Goal: Transaction & Acquisition: Purchase product/service

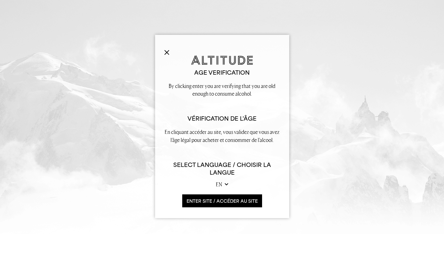
select select "fr"
click at [167, 49] on button at bounding box center [166, 51] width 5 height 7
click at [204, 201] on button "ENTER SITE / accéder au site" at bounding box center [222, 200] width 80 height 13
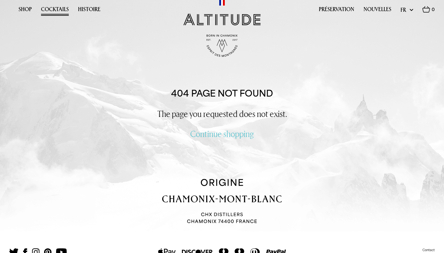
click at [62, 7] on link "Cocktails" at bounding box center [55, 11] width 28 height 10
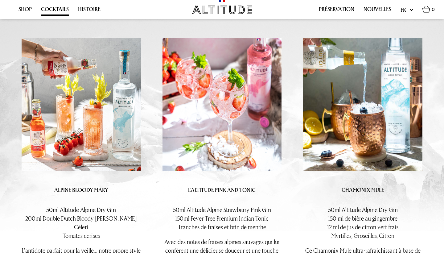
scroll to position [124, 0]
click at [222, 97] on img at bounding box center [221, 104] width 119 height 133
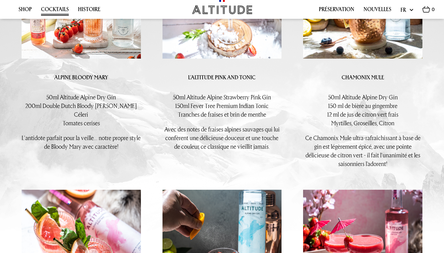
scroll to position [237, 0]
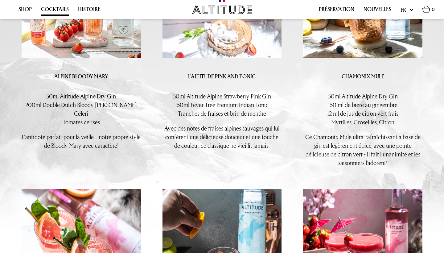
click at [228, 96] on p "50ml Altitude Alpine Strawberry Pink Gin 150ml Fever Tree Premium Indian Tonic …" at bounding box center [221, 105] width 119 height 26
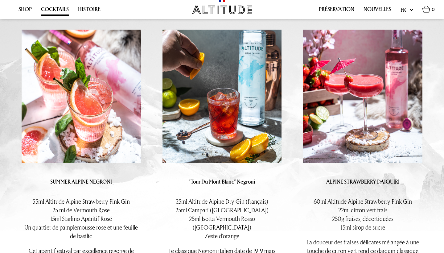
scroll to position [398, 0]
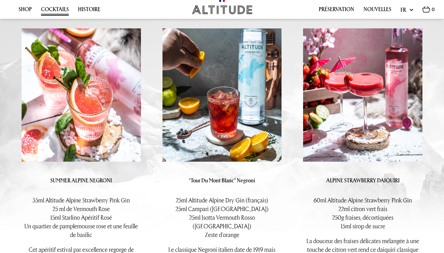
click at [359, 96] on img at bounding box center [362, 94] width 119 height 133
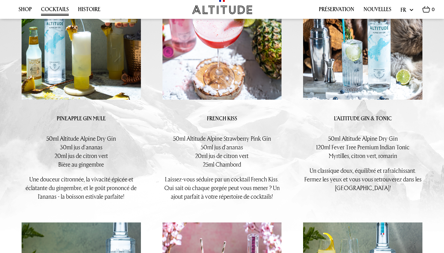
scroll to position [767, 0]
click at [217, 44] on img at bounding box center [221, 32] width 119 height 133
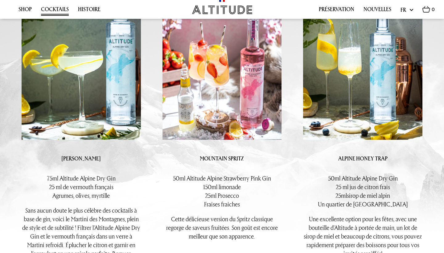
scroll to position [969, 0]
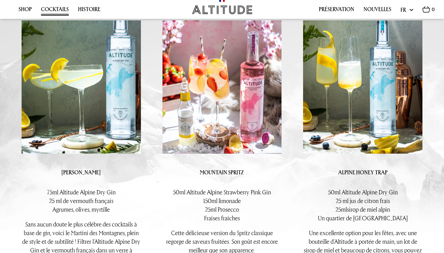
click at [248, 86] on img at bounding box center [221, 86] width 119 height 133
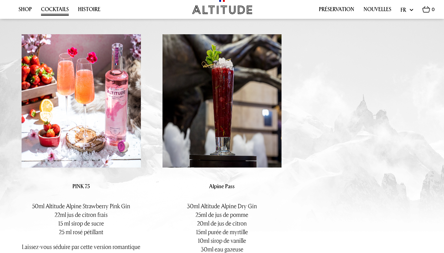
scroll to position [1227, 0]
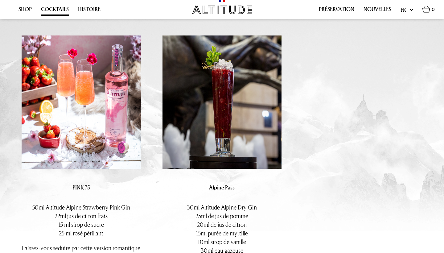
click at [111, 93] on img at bounding box center [81, 101] width 119 height 133
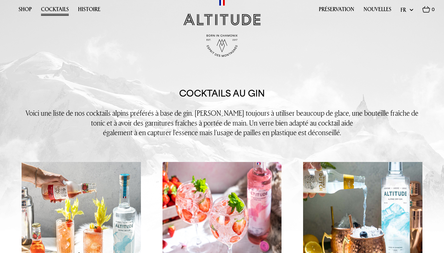
scroll to position [0, 0]
click at [89, 7] on link "Histoire" at bounding box center [89, 11] width 23 height 10
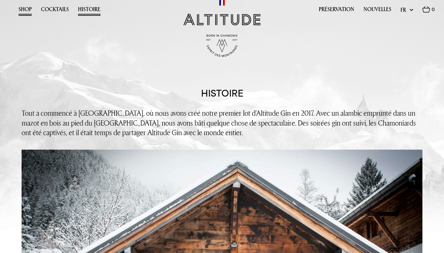
click at [29, 8] on link "Shop" at bounding box center [24, 11] width 13 height 10
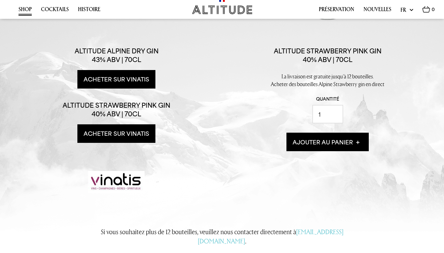
scroll to position [142, 0]
click at [126, 143] on link "Acheter sur Vinatis" at bounding box center [116, 133] width 78 height 18
click at [121, 143] on link "Acheter sur Vinatis" at bounding box center [116, 133] width 78 height 18
click at [123, 143] on link "Acheter sur Vinatis" at bounding box center [116, 133] width 78 height 18
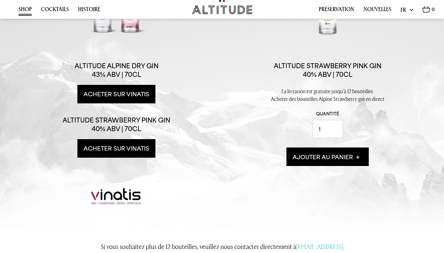
scroll to position [134, 0]
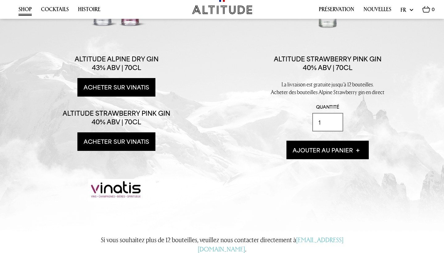
type input "2"
click at [334, 131] on input "2" at bounding box center [327, 122] width 31 height 18
click at [317, 159] on button "Ajouter au panier" at bounding box center [327, 150] width 82 height 18
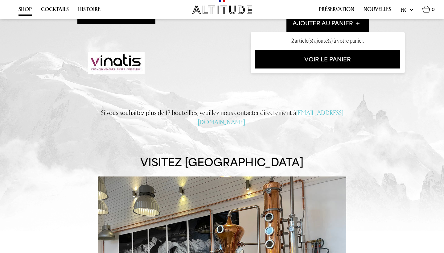
scroll to position [261, 0]
click at [341, 68] on link "Voir le panier" at bounding box center [327, 59] width 145 height 18
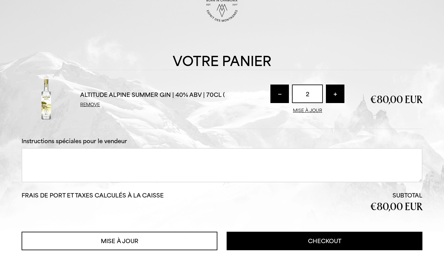
scroll to position [34, 0]
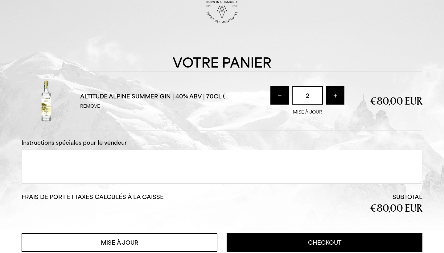
click at [164, 96] on link "Altitude Alpine Summer Gin | 40% ABV | 70cl (" at bounding box center [152, 96] width 145 height 7
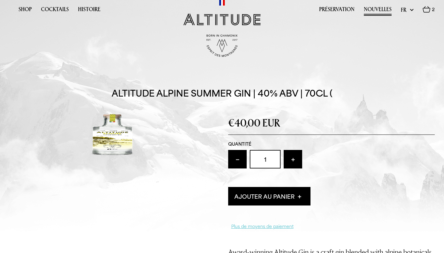
click at [380, 9] on link "Nouvelles" at bounding box center [378, 11] width 28 height 10
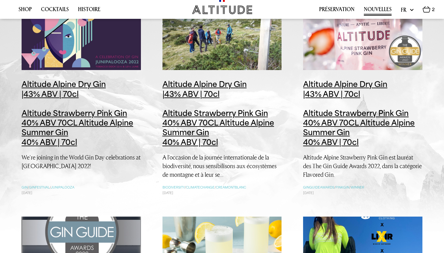
scroll to position [305, 0]
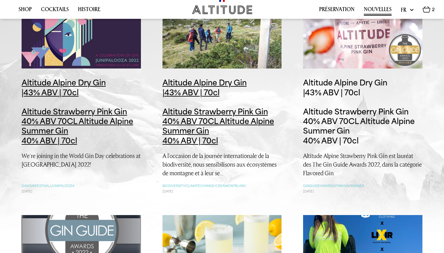
click at [349, 116] on span "Altitude Alpine Dry Gin |43% ABV | 70cl Altitude Strawberry Pink Gin 40% ABV 70…" at bounding box center [355, 101] width 105 height 47
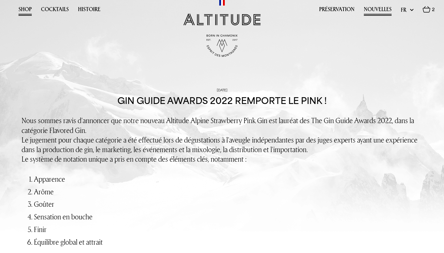
click at [26, 10] on link "Shop" at bounding box center [24, 11] width 13 height 10
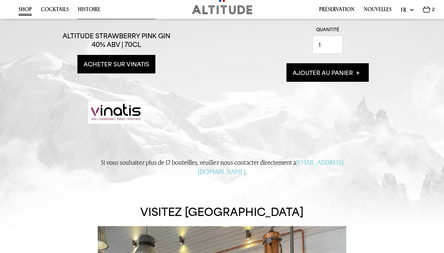
scroll to position [225, 0]
click at [120, 74] on link "Acheter sur Vinatis" at bounding box center [116, 64] width 78 height 18
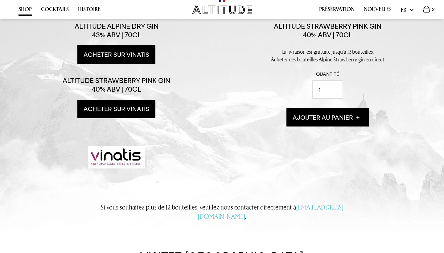
scroll to position [180, 0]
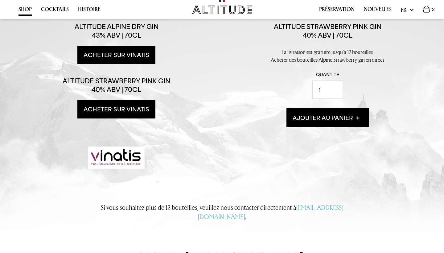
click at [124, 64] on link "Acheter sur Vinatis" at bounding box center [116, 55] width 78 height 18
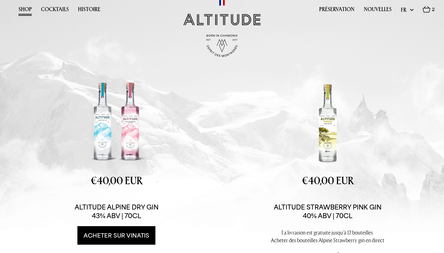
scroll to position [0, 0]
click at [60, 10] on link "Cocktails" at bounding box center [55, 11] width 28 height 10
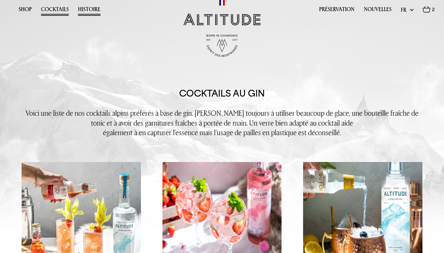
click at [88, 12] on link "Histoire" at bounding box center [89, 11] width 23 height 10
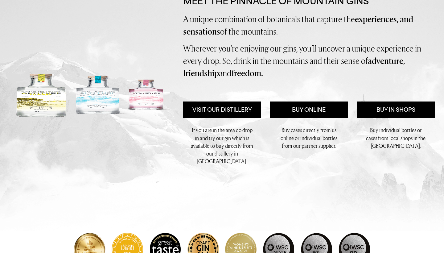
scroll to position [66, 0]
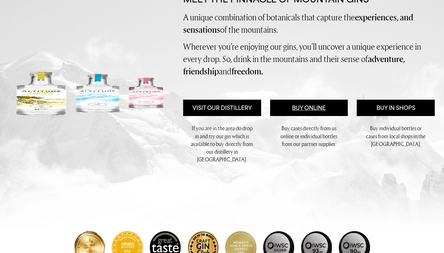
click at [302, 116] on link "Buy Online" at bounding box center [309, 108] width 78 height 17
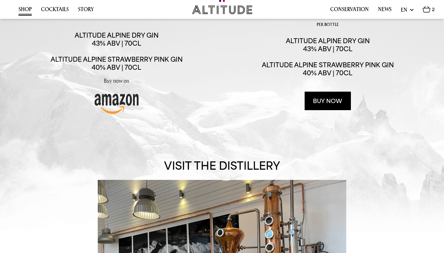
scroll to position [179, 0]
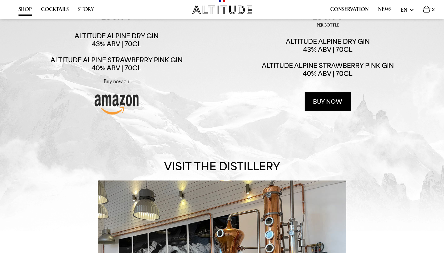
click at [115, 116] on img at bounding box center [116, 103] width 46 height 25
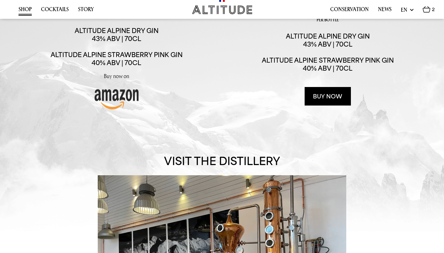
scroll to position [187, 0]
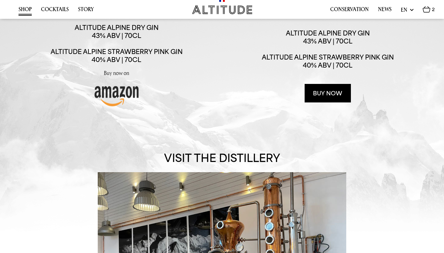
click at [330, 102] on link "Buy now" at bounding box center [328, 93] width 46 height 18
